Goal: Task Accomplishment & Management: Use online tool/utility

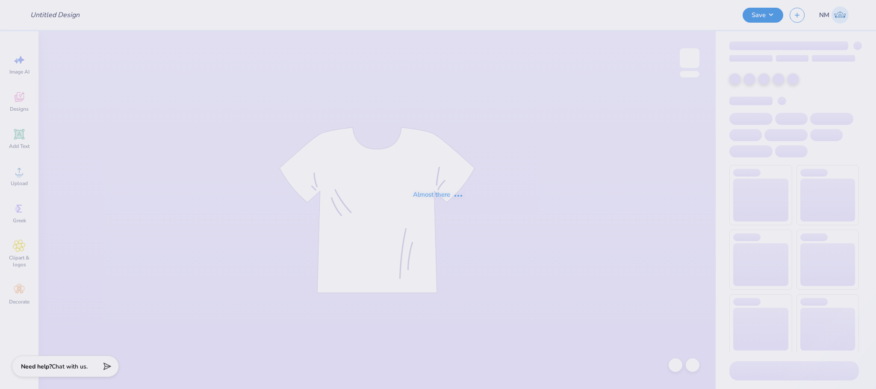
type input "Beach weekend"
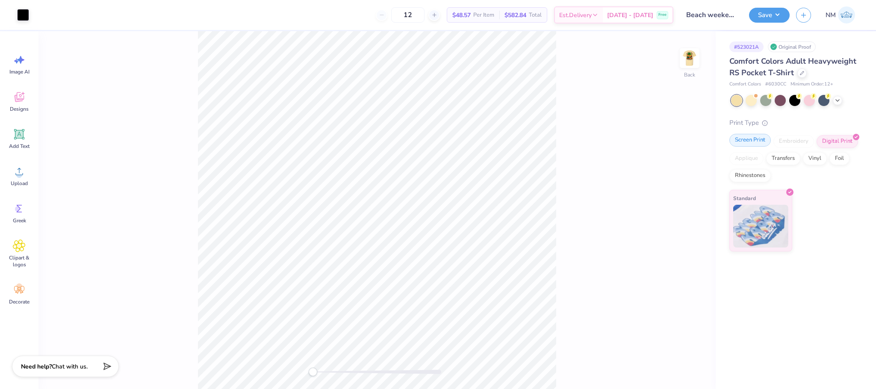
click at [750, 139] on div "Screen Print" at bounding box center [749, 140] width 41 height 13
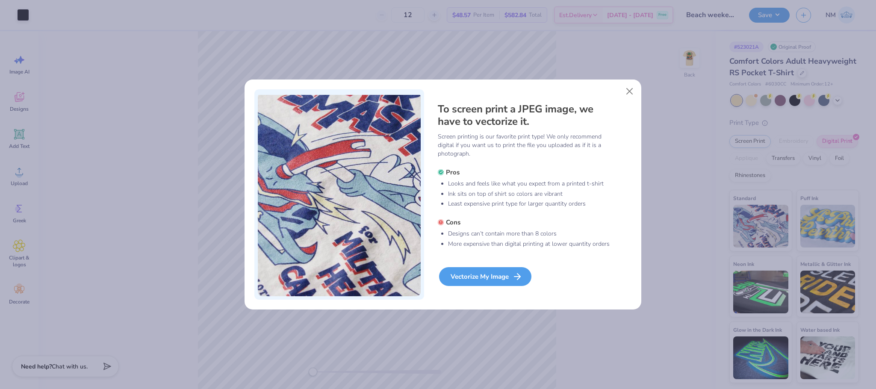
click at [483, 281] on div "Vectorize My Image" at bounding box center [485, 276] width 92 height 19
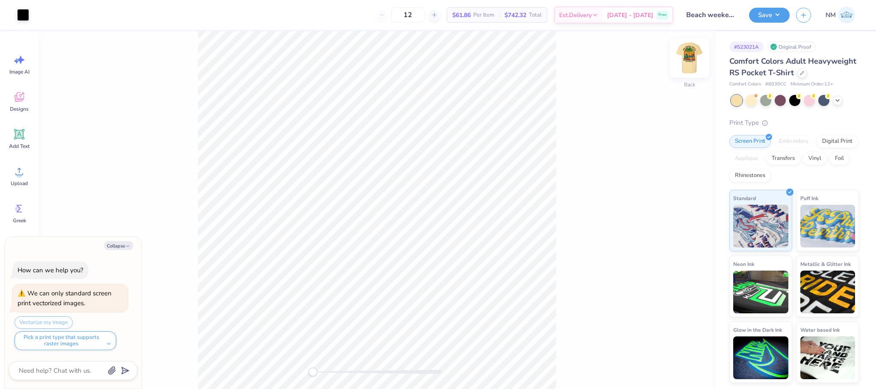
click at [682, 58] on img at bounding box center [690, 58] width 34 height 34
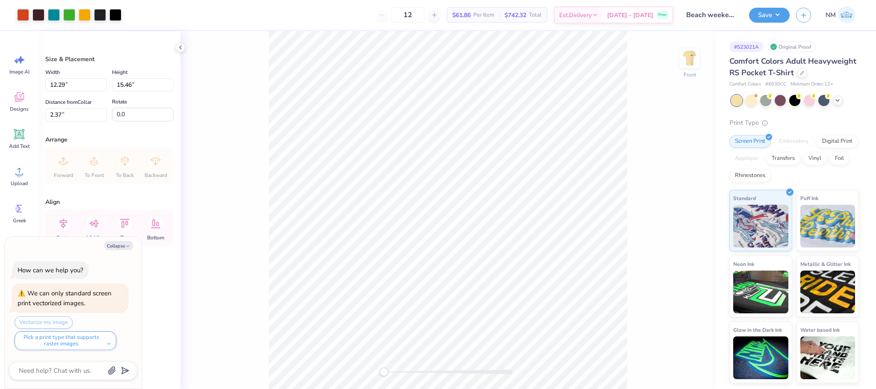
type textarea "x"
type input "2.49"
type textarea "x"
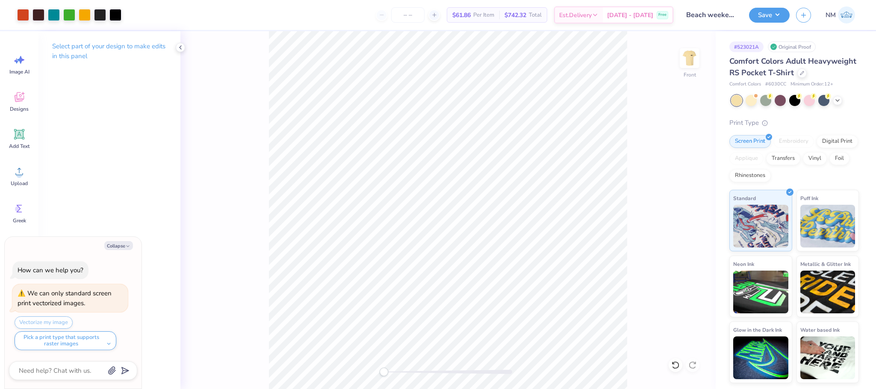
type textarea "x"
type input "0"
type textarea "x"
